Goal: Task Accomplishment & Management: Use online tool/utility

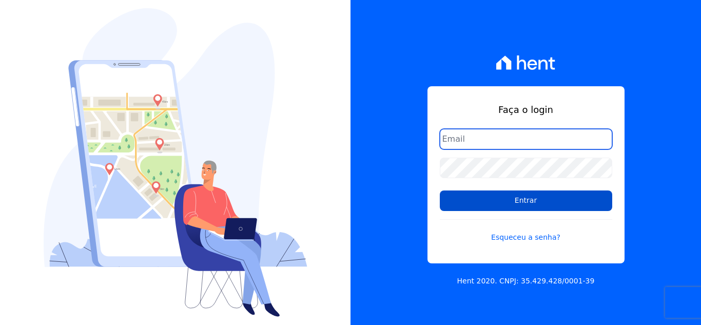
type input "[EMAIL_ADDRESS][DOMAIN_NAME]"
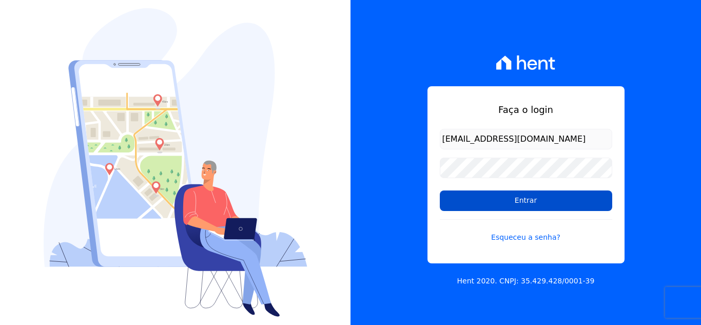
click at [498, 201] on input "Entrar" at bounding box center [526, 200] width 172 height 21
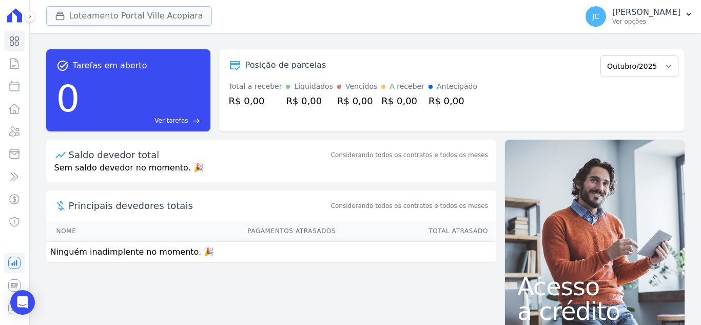
click at [171, 12] on button "Loteamento Portal Ville Acopiara" at bounding box center [129, 16] width 166 height 20
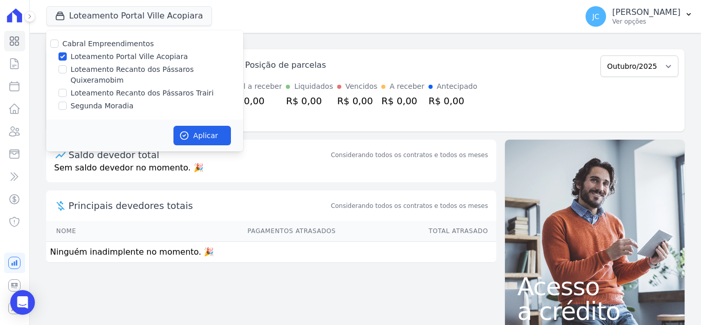
click at [87, 56] on label "Loteamento Portal Ville Acopiara" at bounding box center [129, 56] width 117 height 11
click at [67, 56] on input "Loteamento Portal Ville Acopiara" at bounding box center [63, 56] width 8 height 8
checkbox input "false"
drag, startPoint x: 83, startPoint y: 65, endPoint x: 99, endPoint y: 76, distance: 19.4
click at [86, 66] on label "Loteamento Recanto dos Pássaros Quixeramobim" at bounding box center [157, 75] width 172 height 22
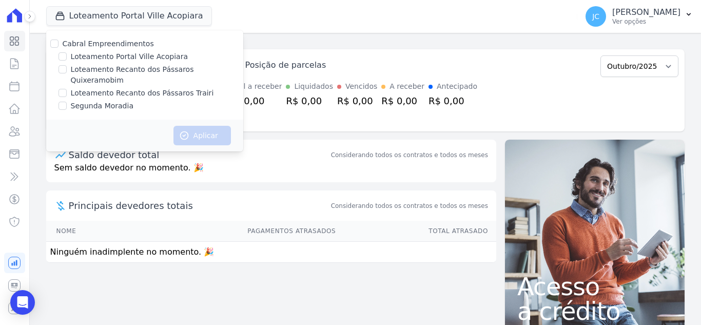
click at [67, 66] on input "Loteamento Recanto dos Pássaros Quixeramobim" at bounding box center [63, 69] width 8 height 8
checkbox input "true"
click at [213, 126] on button "Aplicar" at bounding box center [201, 136] width 57 height 20
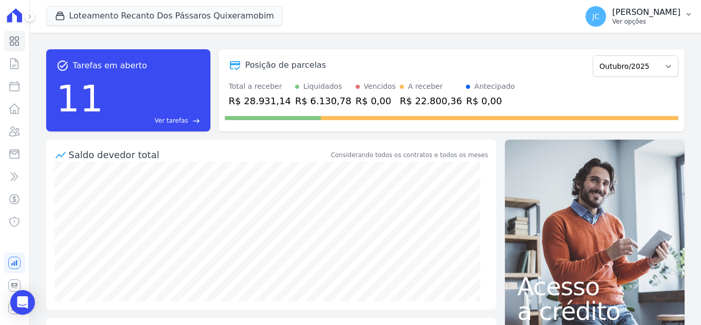
click at [639, 20] on p "Ver opções" at bounding box center [646, 21] width 68 height 8
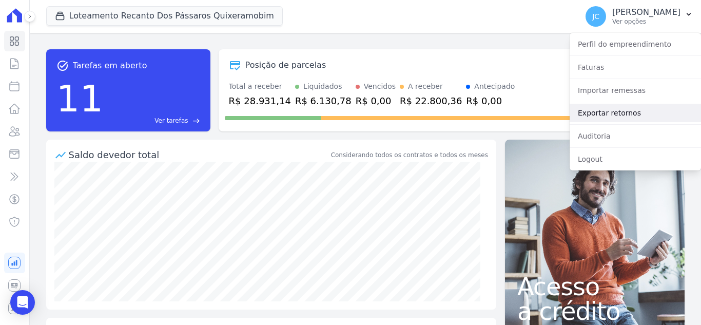
drag, startPoint x: 618, startPoint y: 112, endPoint x: 632, endPoint y: 120, distance: 16.1
click at [618, 112] on link "Exportar retornos" at bounding box center [635, 113] width 131 height 18
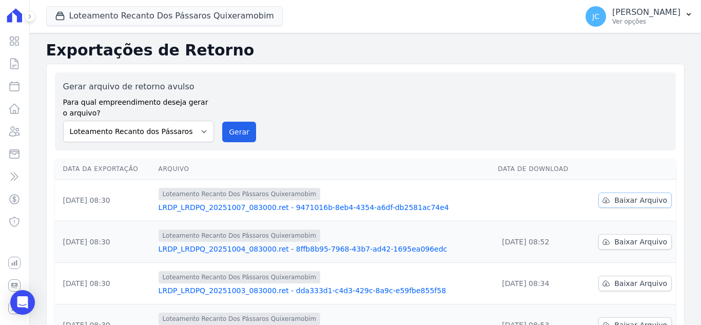
click at [616, 202] on span "Baixar Arquivo" at bounding box center [640, 200] width 53 height 10
click at [232, 18] on button "Loteamento Recanto Dos Pássaros Quixeramobim" at bounding box center [164, 16] width 237 height 20
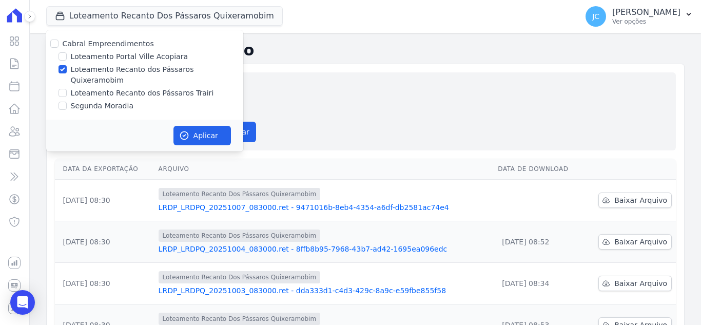
click at [89, 71] on label "Loteamento Recanto dos Pássaros Quixeramobim" at bounding box center [157, 75] width 172 height 22
click at [67, 71] on input "Loteamento Recanto dos Pássaros Quixeramobim" at bounding box center [63, 69] width 8 height 8
checkbox input "false"
click at [80, 88] on label "Loteamento Recanto dos Pássaros Trairi" at bounding box center [142, 93] width 143 height 11
click at [67, 89] on input "Loteamento Recanto dos Pássaros Trairi" at bounding box center [63, 93] width 8 height 8
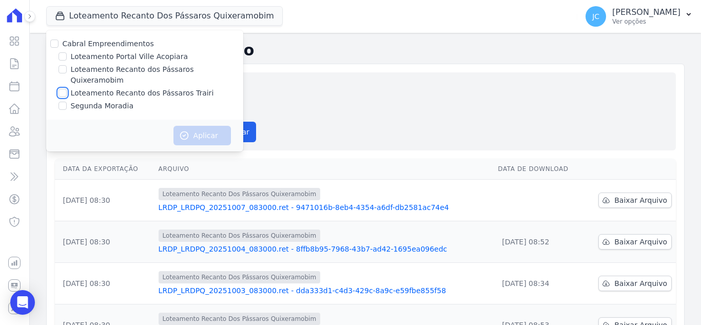
checkbox input "true"
click at [180, 132] on icon "button" at bounding box center [184, 136] width 8 height 8
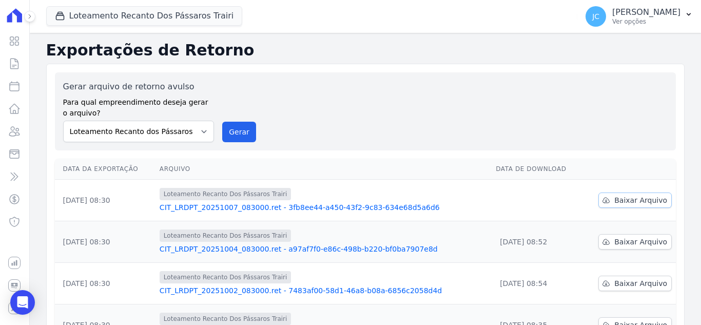
click at [637, 200] on span "Baixar Arquivo" at bounding box center [640, 200] width 53 height 10
